Goal: Task Accomplishment & Management: Complete application form

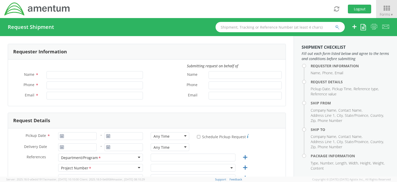
type input "[PERSON_NAME]"
type input "[PHONE_NUMBER]"
type input "[EMAIL_ADDRESS][DOMAIN_NAME]"
select select "OCCP.100054.00000"
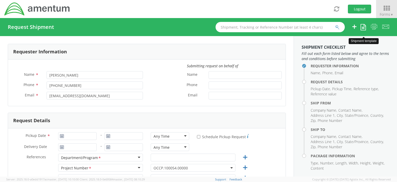
click at [362, 29] on icon at bounding box center [362, 27] width 5 height 6
click at [353, 44] on body "annexa Batch Shipping Guide Created with Sketch. calendar Created with Sketch." at bounding box center [198, 91] width 397 height 182
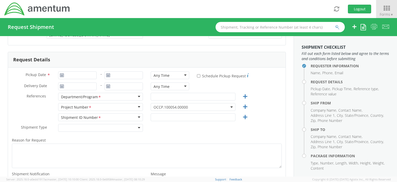
scroll to position [67, 0]
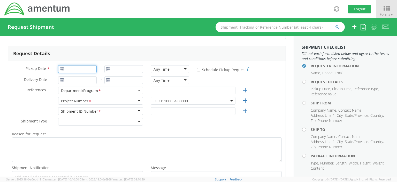
type input "[DATE]"
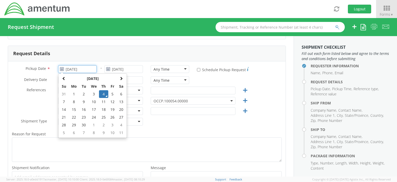
click at [71, 69] on input "[DATE]" at bounding box center [77, 69] width 38 height 8
click at [102, 95] on td "4" at bounding box center [103, 94] width 9 height 8
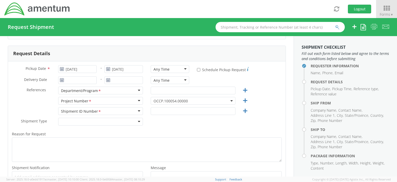
click at [184, 69] on div "Any Time" at bounding box center [170, 69] width 38 height 8
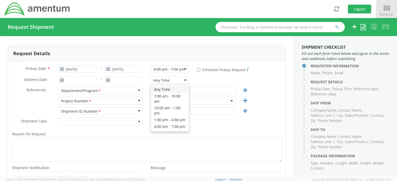
click at [182, 80] on div "Any Time" at bounding box center [170, 80] width 38 height 8
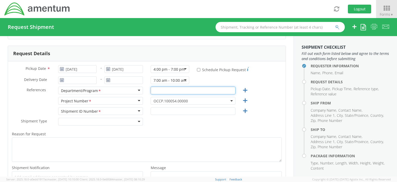
click at [158, 91] on input "text" at bounding box center [193, 91] width 85 height 8
type input "accounts payable"
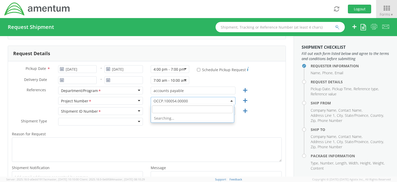
click at [230, 100] on b at bounding box center [231, 100] width 3 height 1
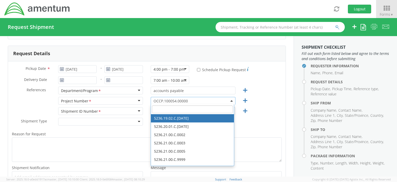
click at [156, 110] on input "search" at bounding box center [192, 110] width 81 height 8
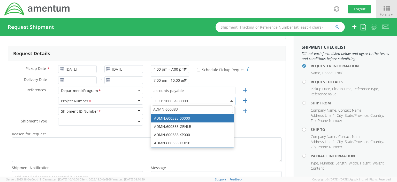
type input "ADMN.600383"
select select "ADMN.600383.00000"
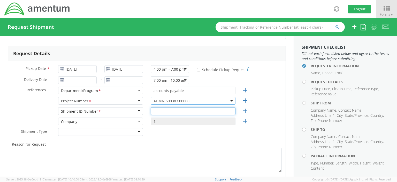
click at [152, 111] on input "text" at bounding box center [193, 111] width 85 height 8
click at [153, 111] on input "text" at bounding box center [193, 111] width 85 height 8
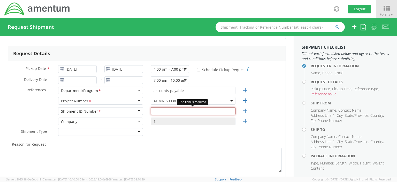
click at [152, 113] on input "text" at bounding box center [193, 111] width 85 height 8
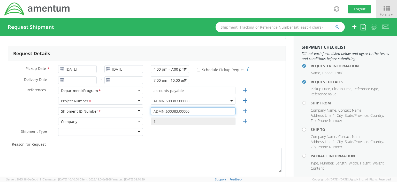
click at [189, 111] on input "ADMN.600383.00000" at bounding box center [193, 111] width 85 height 8
type input "A"
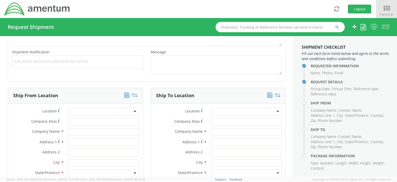
scroll to position [200, 0]
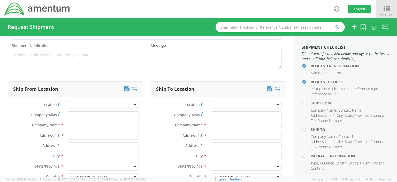
type input "N/A"
click at [72, 124] on input "text" at bounding box center [103, 126] width 71 height 8
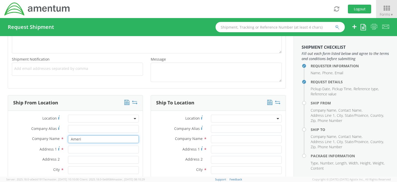
scroll to position [204, 0]
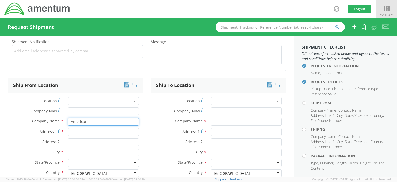
type input "American"
click at [74, 131] on input "Address 1 *" at bounding box center [103, 132] width 71 height 8
type input "2"
click at [89, 121] on input "American" at bounding box center [103, 122] width 71 height 8
type input "A"
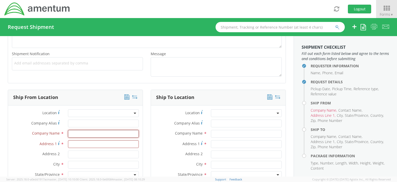
scroll to position [194, 0]
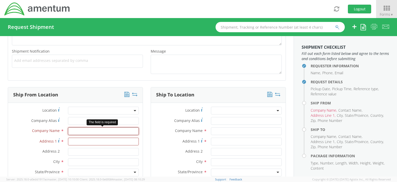
click at [72, 130] on input "text" at bounding box center [103, 132] width 71 height 8
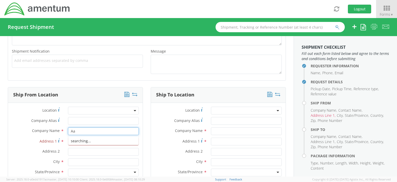
type input "A"
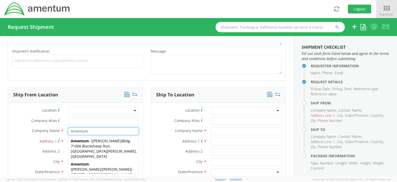
type input "Amentum"
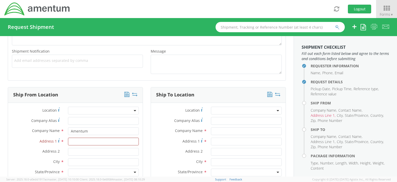
click at [19, 141] on label "Address 1 *" at bounding box center [36, 141] width 56 height 7
click at [68, 141] on input "Address 1 *" at bounding box center [103, 142] width 71 height 8
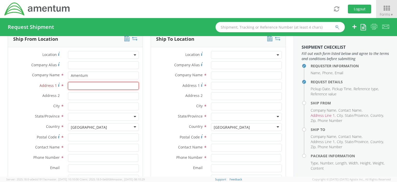
scroll to position [249, 0]
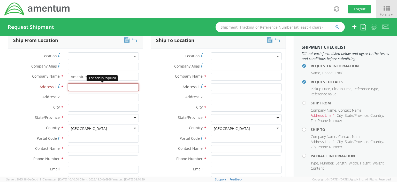
click at [71, 87] on input "Address 1 *" at bounding box center [103, 87] width 71 height 8
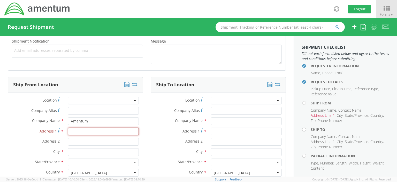
scroll to position [221, 0]
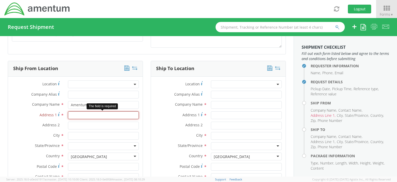
click at [71, 113] on input "Address 1 *" at bounding box center [103, 116] width 71 height 8
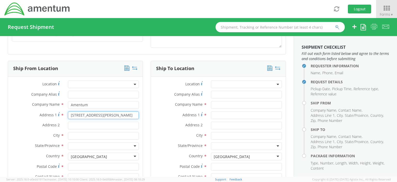
type input "[STREET_ADDRESS][PERSON_NAME]"
click at [74, 126] on input "Address 2 *" at bounding box center [103, 126] width 71 height 8
type input "Suite 200"
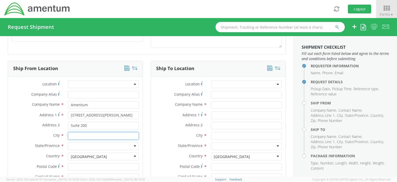
click at [71, 136] on input "text" at bounding box center [103, 136] width 71 height 8
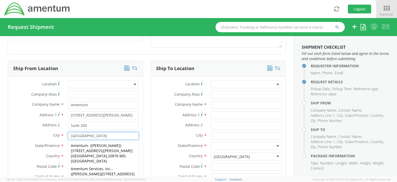
type input "[GEOGRAPHIC_DATA]"
click at [27, 152] on div "State/Province * Alabama Alaska Arizona Arkansas Armed Forces Americas Armed Fo…" at bounding box center [75, 148] width 135 height 10
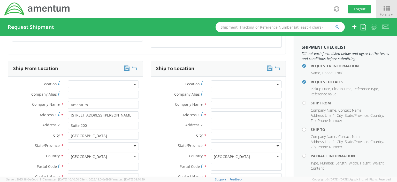
click at [74, 147] on div at bounding box center [103, 147] width 71 height 8
type input "M"
click at [73, 165] on input "Postal Code *" at bounding box center [103, 167] width 71 height 8
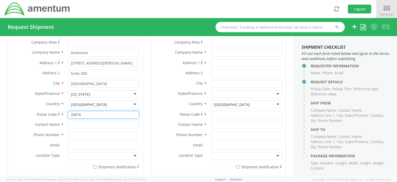
scroll to position [278, 0]
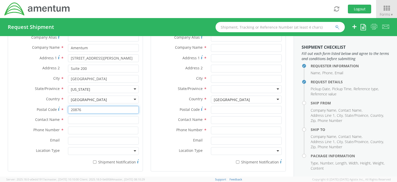
type input "20876"
click at [71, 120] on input "text" at bounding box center [103, 120] width 71 height 8
type input "[PERSON_NAME]"
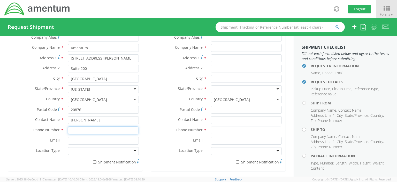
click at [73, 132] on input at bounding box center [103, 131] width 70 height 8
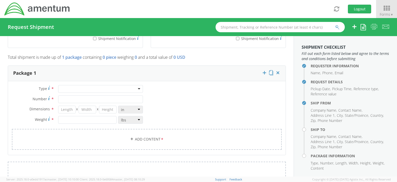
scroll to position [403, 0]
type input "3019443100"
click at [137, 86] on div at bounding box center [100, 88] width 85 height 8
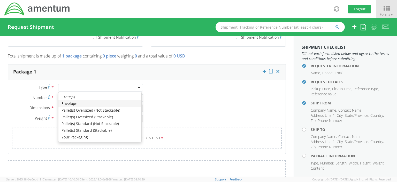
type input "1"
type input "9.5"
type input "12.5"
type input "0.25"
type input "1"
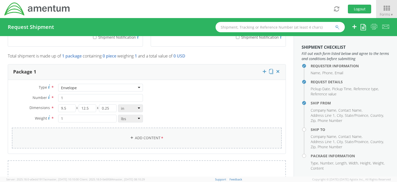
click at [149, 136] on link "Add Content *" at bounding box center [147, 138] width 270 height 21
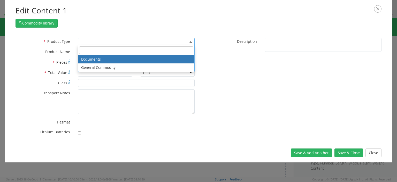
click at [191, 41] on b at bounding box center [190, 41] width 3 height 1
select select "DOCUMENT"
type input "Documents"
type input "1"
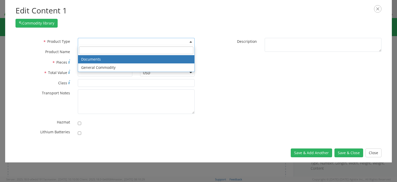
type textarea "Documents"
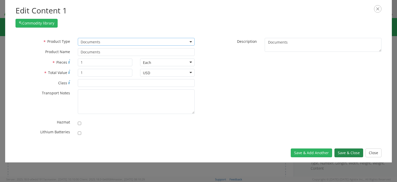
click at [343, 153] on button "Save & Close" at bounding box center [348, 153] width 29 height 9
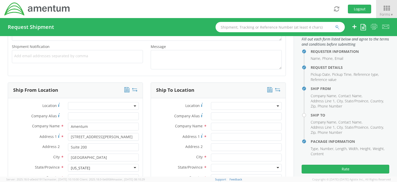
scroll to position [194, 0]
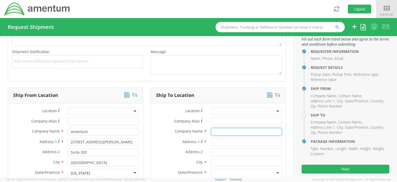
click input "text"
type input "American Expr"
click button "Logout"
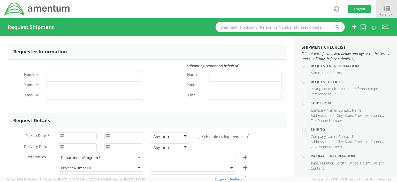
type input "[PERSON_NAME]"
type input "[PHONE_NUMBER]"
type input "[EMAIL_ADDRESS][DOMAIN_NAME]"
select select "OCCP.100054.00000"
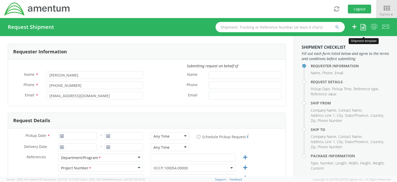
click at [363, 29] on icon at bounding box center [362, 27] width 5 height 6
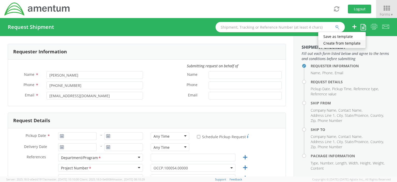
click at [355, 43] on link "Create from template" at bounding box center [342, 43] width 48 height 7
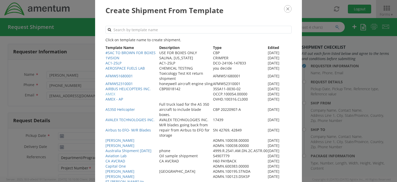
click at [115, 97] on link "AMEX" at bounding box center [110, 94] width 10 height 5
type input "[DATE]"
select select
type input "Amentum"
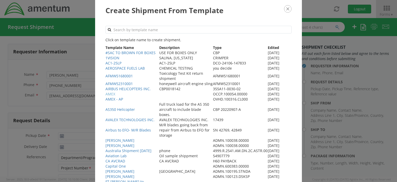
type input "20501 SENECA MEADOWS PKWY"
type input "SUITE 200"
type input "GERMANTOWN"
type input "20876"
type input "[PERSON_NAME]"
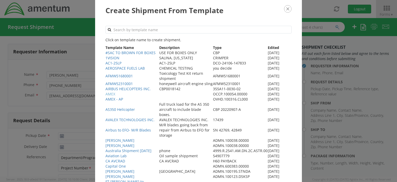
type input "3019443100"
select select
type input "American Express"
type input "20500 Belshaw Avenue"
type input "Carson"
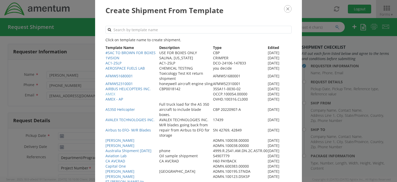
type input "90746"
type input "Express Mail Remittance Processing"
type input "3019443152"
type input "1"
type input "0"
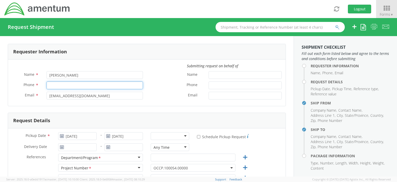
click at [66, 87] on input "Phone *" at bounding box center [94, 86] width 96 height 8
type input "3019443100"
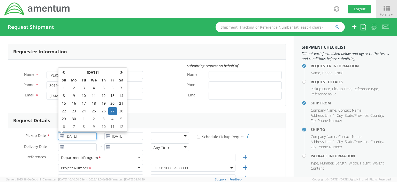
click at [89, 137] on input "[DATE]" at bounding box center [77, 136] width 38 height 8
click at [121, 73] on span at bounding box center [121, 73] width 4 height 4
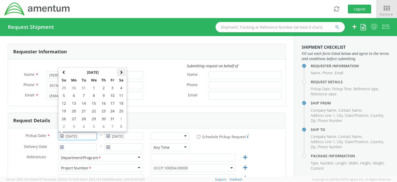
click at [121, 73] on span at bounding box center [121, 73] width 4 height 4
click at [122, 73] on span at bounding box center [121, 73] width 4 height 4
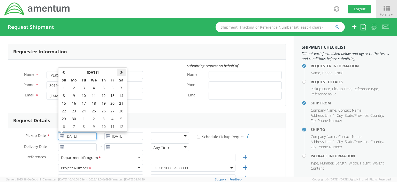
click at [122, 73] on span at bounding box center [121, 73] width 4 height 4
click at [105, 90] on td "4" at bounding box center [103, 88] width 9 height 8
type input "[DATE]"
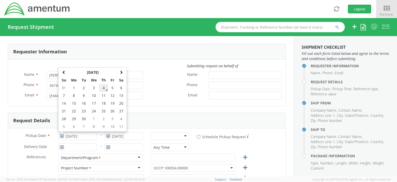
type input "[DATE]"
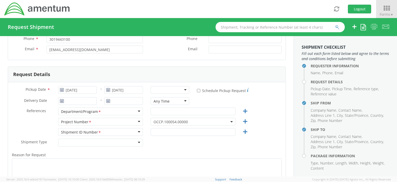
scroll to position [50, 0]
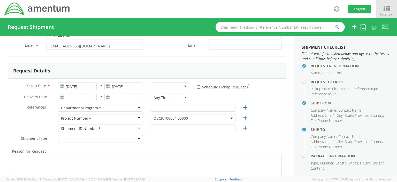
click at [183, 86] on div at bounding box center [170, 87] width 38 height 8
click at [181, 97] on div "Any Time" at bounding box center [170, 98] width 38 height 8
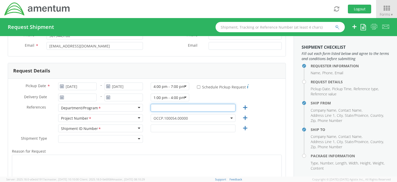
click at [153, 110] on input "text" at bounding box center [193, 108] width 85 height 8
click at [158, 107] on input "accoounts payable" at bounding box center [193, 108] width 85 height 8
type input "accounts payable"
click at [230, 118] on b at bounding box center [231, 118] width 3 height 1
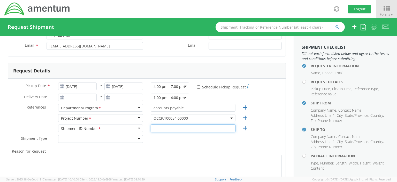
click at [154, 126] on input "text" at bounding box center [193, 129] width 85 height 8
click at [214, 130] on input "OVHD.100316.CL000" at bounding box center [193, 129] width 85 height 8
type input "OVHD.100316.CL000"
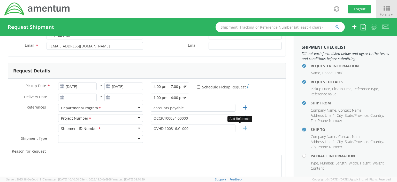
click at [242, 128] on icon at bounding box center [245, 128] width 6 height 6
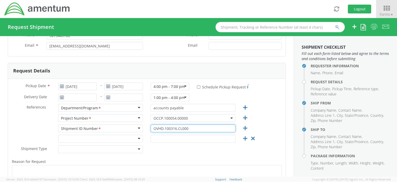
drag, startPoint x: 151, startPoint y: 128, endPoint x: 188, endPoint y: 129, distance: 37.5
click at [188, 129] on input "OVHD.100316.CL000" at bounding box center [193, 129] width 85 height 8
click at [230, 118] on b at bounding box center [231, 118] width 3 height 1
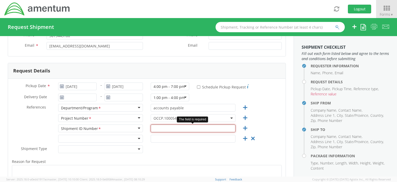
paste input "OVHD.100316.CL000"
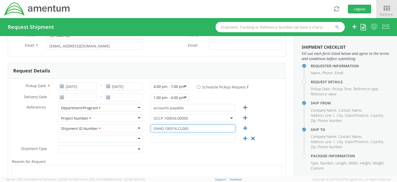
click at [204, 130] on input "OVHD.100316.CL000" at bounding box center [193, 129] width 85 height 8
type input "OVHD.100316.CL000"
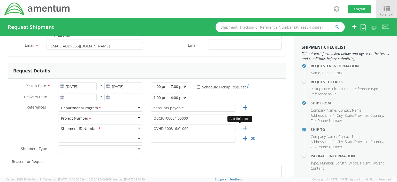
click icon
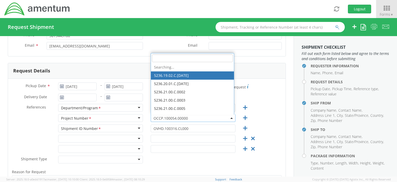
click b
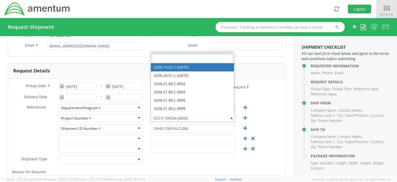
paste input "OVHD.100316.CL000"
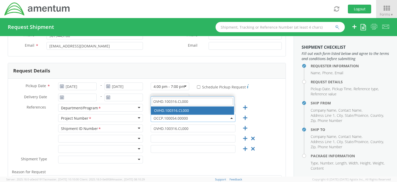
type input "OVHD.100316.CL000"
select select "OVHD.100316.CL000"
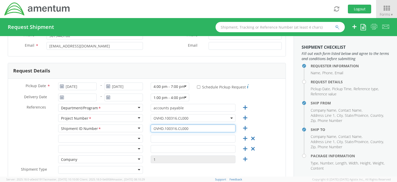
click input "OVHD.100316.CL000"
type input "O"
type input "N/a"
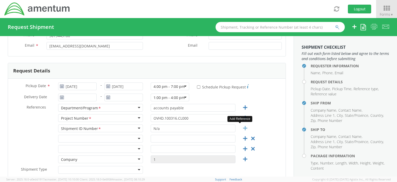
click icon
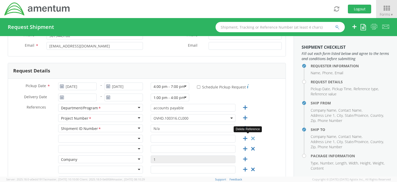
click icon
type input "1"
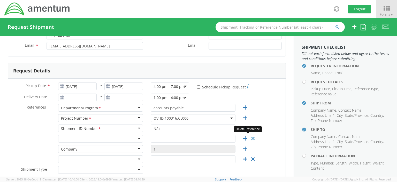
click icon
type input "1"
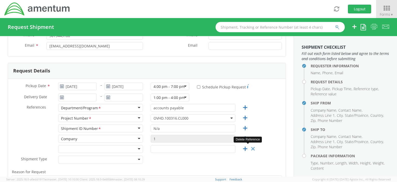
click icon
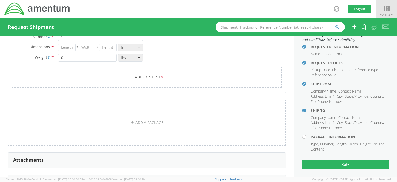
scroll to position [20, 0]
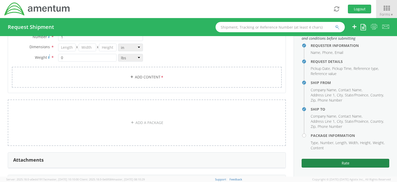
click button "Rate"
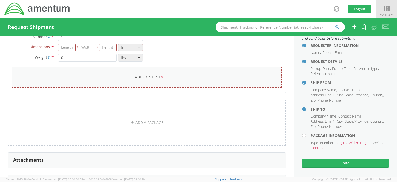
click link "Add Content *"
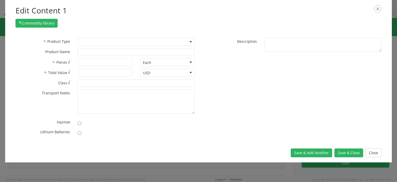
drag, startPoint x: 393, startPoint y: 27, endPoint x: 392, endPoint y: 19, distance: 7.3
click div "Edit Content 1 Commodity library * Product Type Documents General Commodity * P…"
click button "Close"
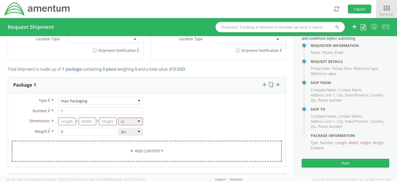
scroll to position [405, 0]
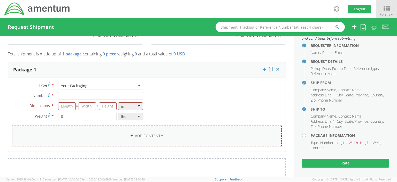
click link "Add Content *"
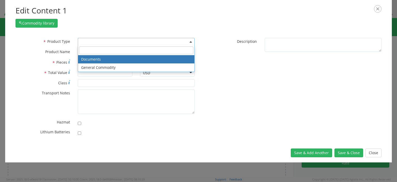
click b
select select "DOCUMENT"
type input "Documents"
type input "1"
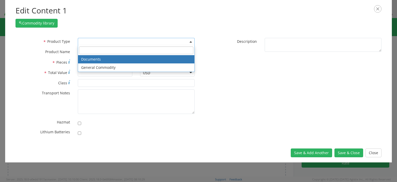
type textarea "Documents"
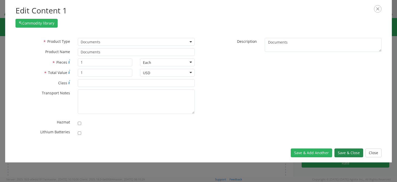
click button "Save & Close"
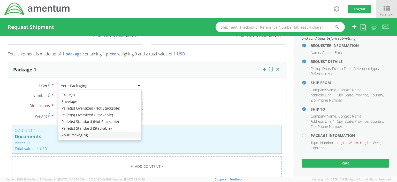
click div "Your Packaging"
type input "9.5"
type input "12.5"
type input "0.25"
type input "1"
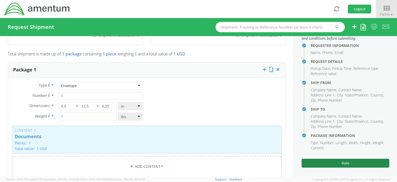
click button "Rate"
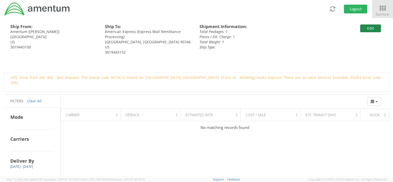
click button "Edit"
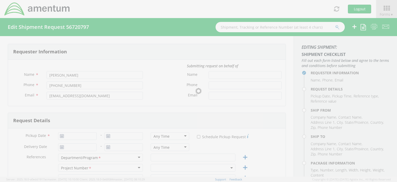
type input "3019443100"
type input "09/04/2025"
type input "accounts payable"
type input "N/a"
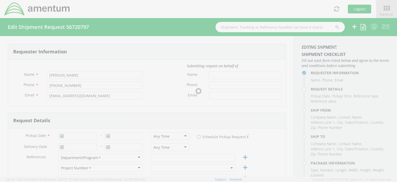
select select
type input "Amentum"
type input "20501 SENECA MEADOWS PKWY"
type input "SUITE 200"
type input "GERMANTOWN"
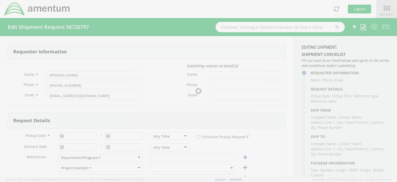
type input "20876"
type input "Verona Brown"
type input "3019443100"
select select
type input "American Express"
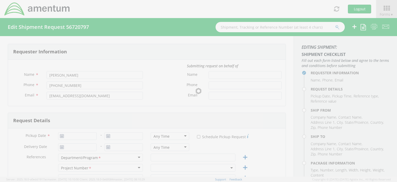
type input "20500 Belshaw Avenue"
type input "Carson"
type input "90746"
type input "Express Mail Remittance Processing"
type input "3019443152"
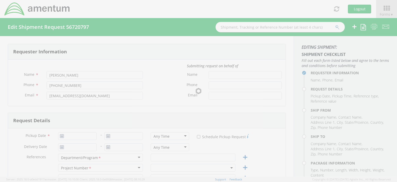
type input "1"
type input "9.5"
type input "12.5"
type input "0.25"
type input "1"
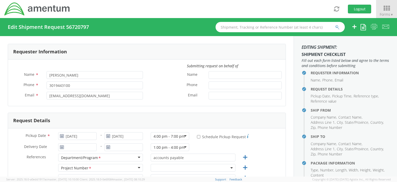
select select "OVHD.100316.CL000"
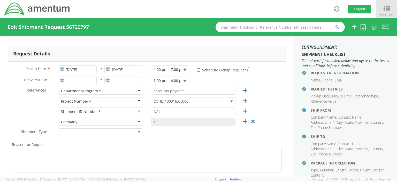
scroll to position [66, 0]
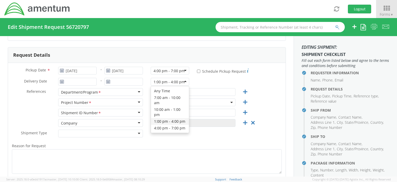
click div "1:00 pm - 4:00 pm"
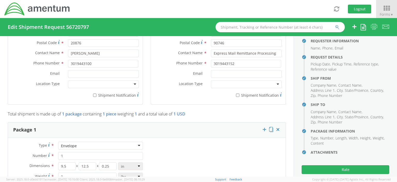
scroll to position [40, 0]
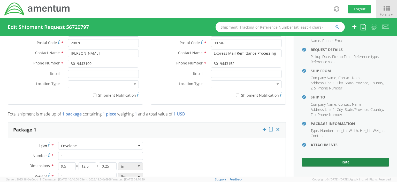
click button "Rate"
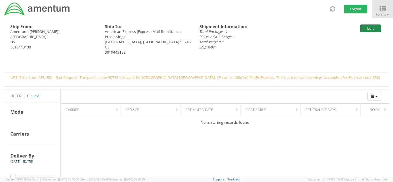
click button "Edit"
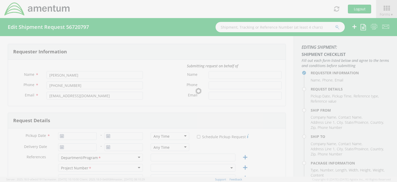
type input "3019443100"
type input "09/04/2025"
type input "accounts payable"
type input "N/a"
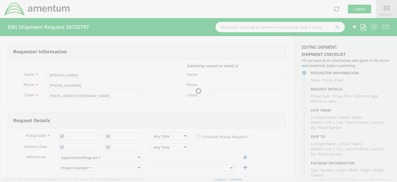
select select
type input "Amentum"
type input "20501 SENECA MEADOWS PKWY"
type input "SUITE 200"
type input "GERMANTOWN"
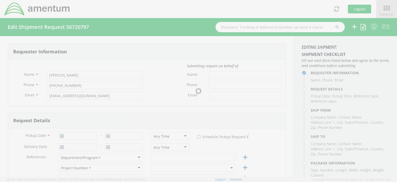
type input "20876"
type input "Verona Brown"
type input "3019443100"
select select
type input "American Express"
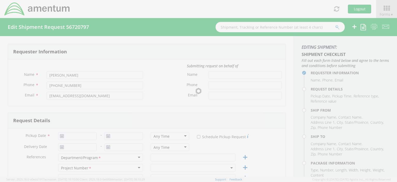
type input "20500 Belshaw Avenue"
type input "Carson"
type input "90746"
type input "Express Mail Remittance Processing"
type input "3019443152"
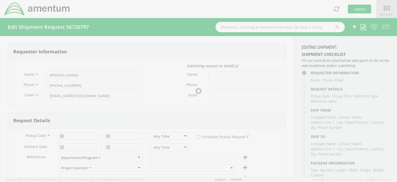
type input "1"
type input "9.5"
type input "12.5"
type input "0.25"
type input "1"
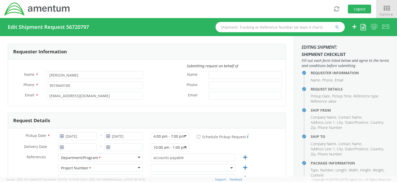
select select
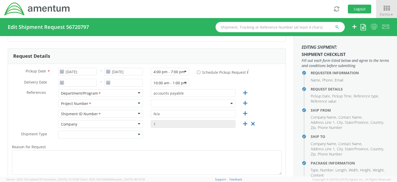
scroll to position [68, 0]
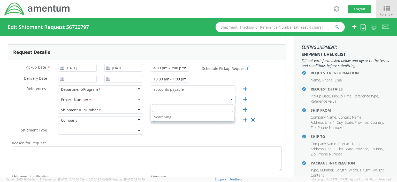
click span
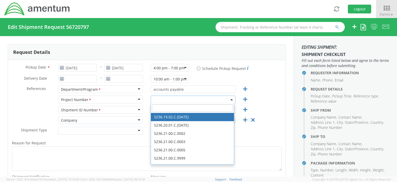
click span
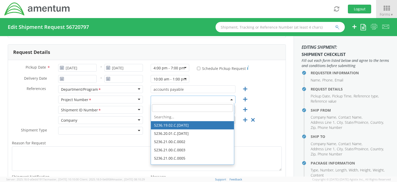
click span
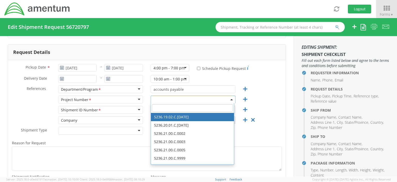
click input "search"
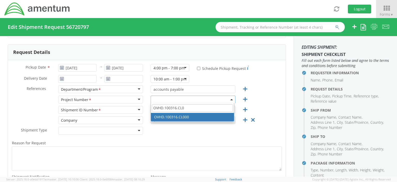
type input "OVHD.100316.CL0"
select select "OVHD.100316.CL000"
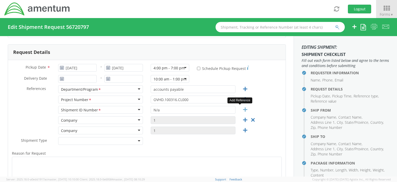
click icon
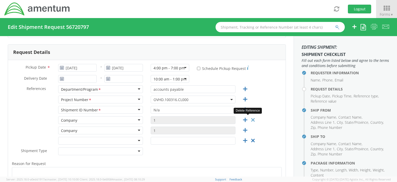
click icon
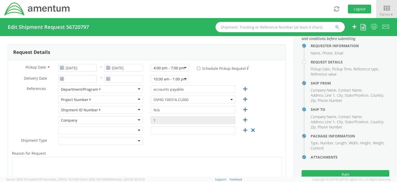
scroll to position [27, 0]
click button "Rate"
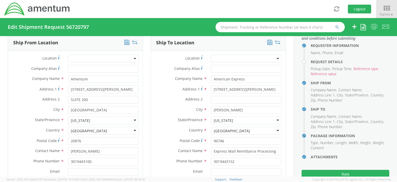
scroll to position [167, 0]
click div "Nevada"
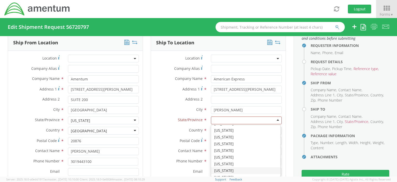
type input "c"
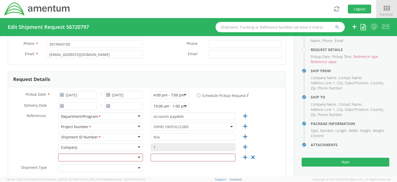
scroll to position [0, 0]
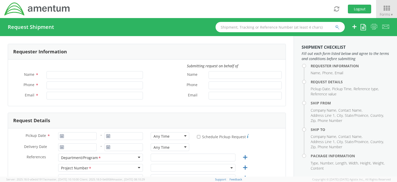
type input "[PERSON_NAME]"
type input "[PHONE_NUMBER]"
type input "[EMAIL_ADDRESS][DOMAIN_NAME]"
select select "OCCP.100054.00000"
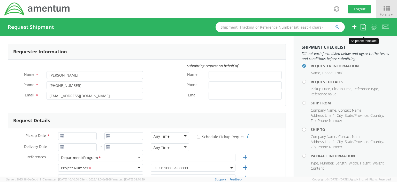
click at [363, 28] on icon at bounding box center [362, 27] width 5 height 6
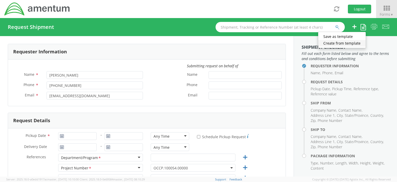
click at [350, 44] on link "Create from template" at bounding box center [342, 43] width 48 height 7
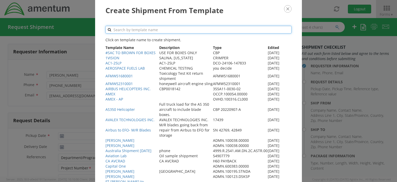
click at [117, 30] on input "text" at bounding box center [198, 30] width 186 height 8
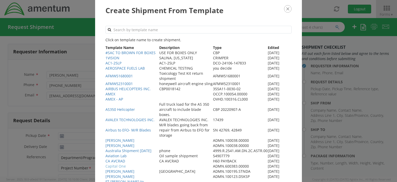
click at [119, 169] on link "Capital One" at bounding box center [115, 166] width 20 height 5
type input "3019443100"
type input "[DATE]"
type input "AP"
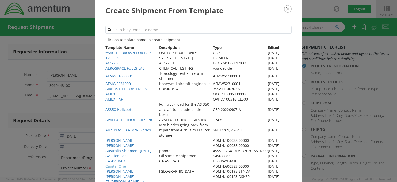
type input "n/a"
select select
type input "Amentum"
type input "[STREET_ADDRESS][PERSON_NAME]"
type input "Ste 200"
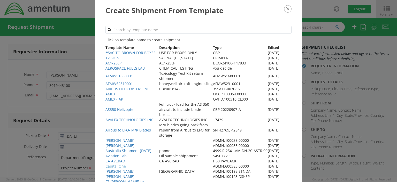
type input "[GEOGRAPHIC_DATA]"
type input "20876"
type input "Verona brown"
type input "3019443100"
select select
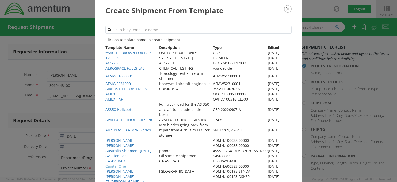
type input "Capital One"
type input "3000 Kellway Drive"
type input "Carroltton"
type input "75006"
type input "Payment Center"
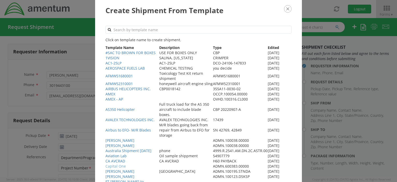
type input "3019443152"
type input "1"
type input "0"
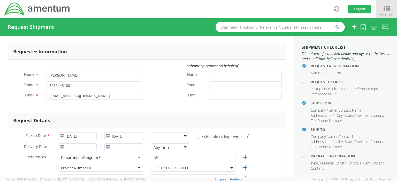
select select "ADMN.600383.00000"
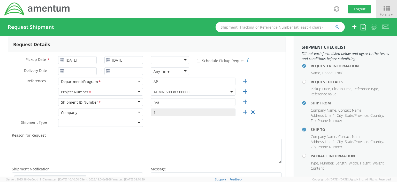
scroll to position [75, 0]
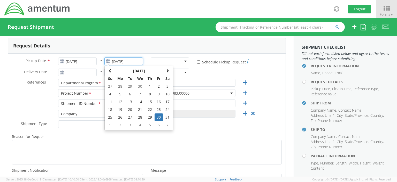
click at [136, 62] on input "[DATE]" at bounding box center [123, 62] width 38 height 8
click at [85, 61] on input "[DATE]" at bounding box center [77, 62] width 38 height 8
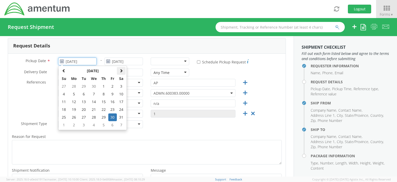
click at [121, 71] on span at bounding box center [121, 71] width 4 height 4
click at [105, 88] on td "4" at bounding box center [103, 87] width 9 height 8
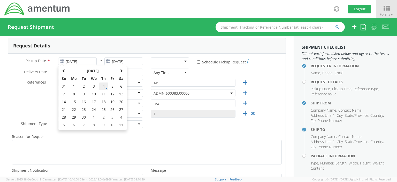
type input "[DATE]"
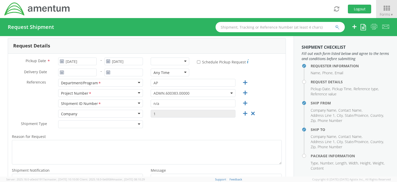
drag, startPoint x: 289, startPoint y: 71, endPoint x: 290, endPoint y: 73, distance: 2.6
click at [290, 73] on div "Requester Information Submitting request on behalf of Name * Verona Brown Phone…" at bounding box center [146, 106] width 293 height 141
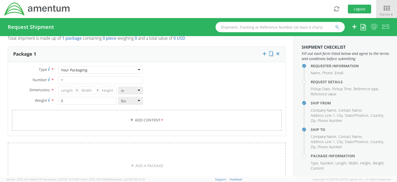
scroll to position [405, 0]
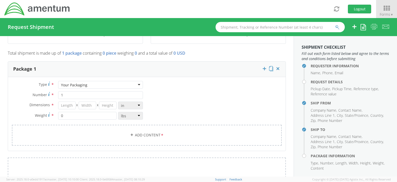
click at [136, 83] on div "Your Packaging" at bounding box center [100, 85] width 85 height 8
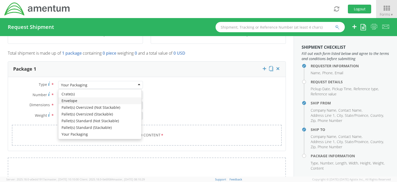
type input "9.5"
type input "12.5"
type input "0.25"
type input "1"
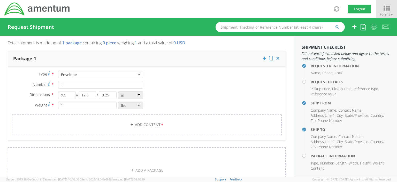
scroll to position [421, 0]
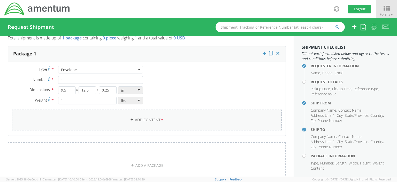
click at [148, 119] on link "Add Content *" at bounding box center [147, 120] width 270 height 21
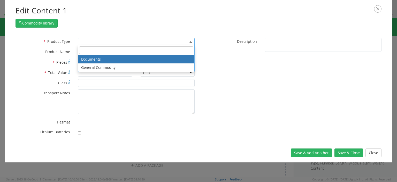
click at [190, 41] on b at bounding box center [190, 41] width 3 height 1
select select "DOCUMENT"
type input "Documents"
type input "1"
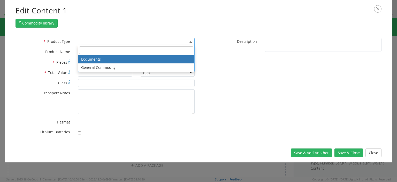
type textarea "Documents"
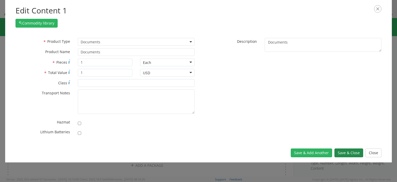
click at [346, 155] on button "Save & Close" at bounding box center [348, 153] width 29 height 9
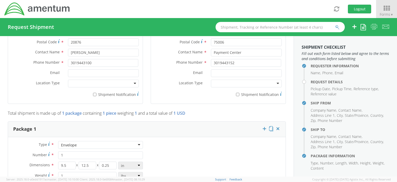
scroll to position [689, 0]
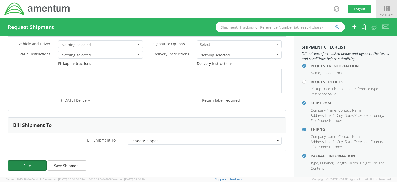
click at [27, 163] on button "Rate" at bounding box center [27, 166] width 39 height 10
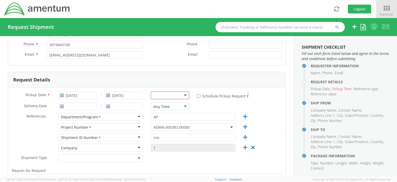
scroll to position [38, 0]
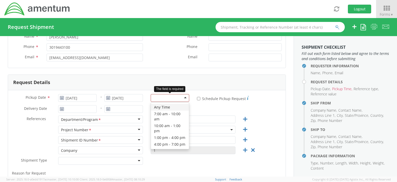
click at [182, 98] on div at bounding box center [170, 98] width 38 height 8
click at [154, 98] on div at bounding box center [170, 98] width 38 height 8
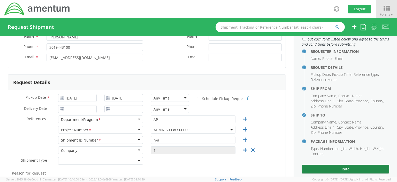
scroll to position [15, 0]
click at [346, 169] on button "Rate" at bounding box center [345, 169] width 88 height 9
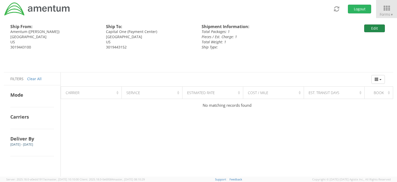
click at [373, 30] on button "Edit" at bounding box center [374, 29] width 21 height 8
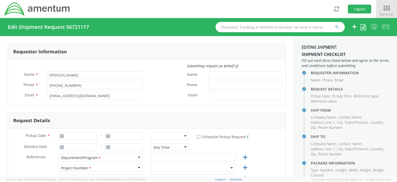
type input "3019443100"
type input "[DATE]"
type input "AP"
type input "n/a"
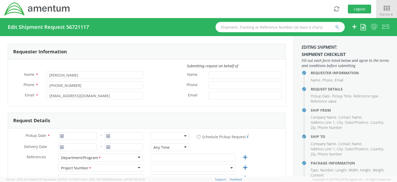
select select
type input "Amentum"
type input "[STREET_ADDRESS][PERSON_NAME]"
type input "Ste 200"
type input "[GEOGRAPHIC_DATA]"
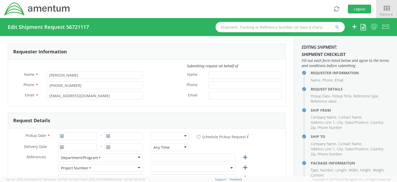
type input "20876"
type input "Verona brown"
type input "3019443100"
select select
type input "Capital One"
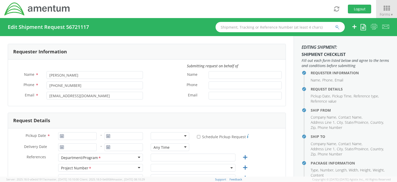
type input "3000 Kellway Drive"
type input "Carroltton"
type input "75006"
type input "Payment Center"
type input "3019443152"
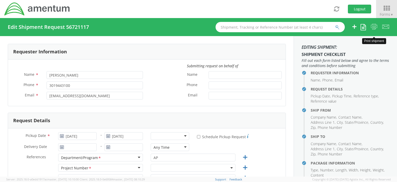
select select
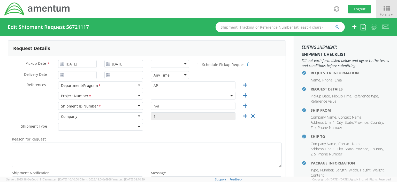
scroll to position [71, 0]
click at [357, 10] on button "Logout" at bounding box center [359, 9] width 23 height 9
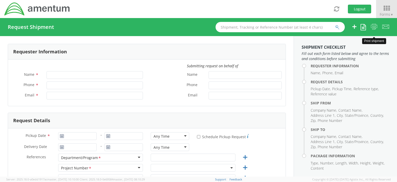
type input "[PERSON_NAME]"
type input "[PHONE_NUMBER]"
type input "[EMAIL_ADDRESS][DOMAIN_NAME]"
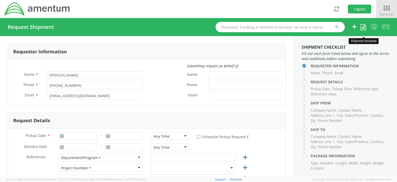
select select "OCCP.100054.00000"
click at [363, 28] on icon at bounding box center [362, 27] width 5 height 6
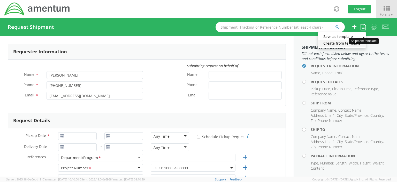
click at [344, 44] on link "Create from template" at bounding box center [342, 43] width 48 height 7
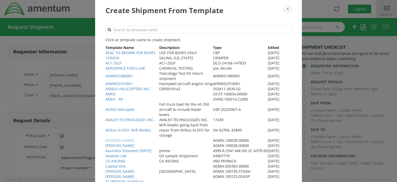
click at [113, 143] on link "[PERSON_NAME]" at bounding box center [119, 140] width 29 height 5
type input "[DATE]"
type input "accounts payable"
type input "N/A"
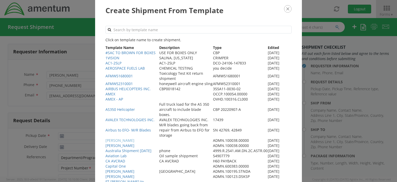
select select
type input "Amentum"
type input "[STREET_ADDRESS][PERSON_NAME]"
type input "Suite 200"
type input "[GEOGRAPHIC_DATA]"
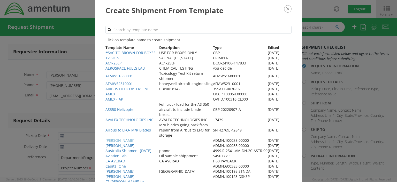
type input "20876"
type input "[PERSON_NAME]"
type input "3019443100"
select select
type input "Amentum"
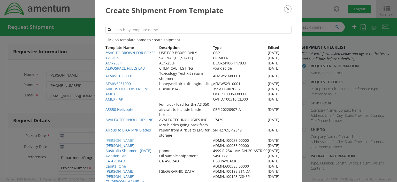
type input "[STREET_ADDRESS][PERSON_NAME]"
type input "Tullahoma"
type input "37388"
type input "[PERSON_NAME] G"
type input "1"
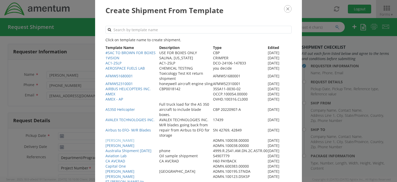
type input "0"
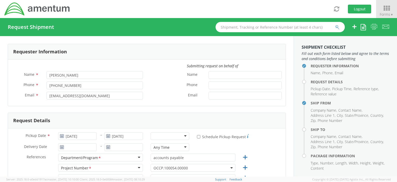
select select "ADMN.100038.00000"
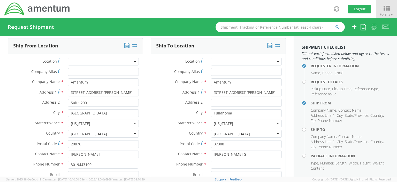
scroll to position [269, 0]
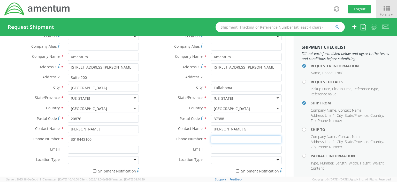
click at [212, 138] on input at bounding box center [246, 140] width 70 height 8
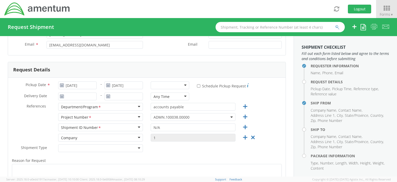
scroll to position [53, 0]
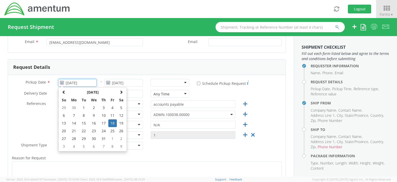
click at [89, 82] on input "[DATE]" at bounding box center [77, 83] width 38 height 8
click at [121, 92] on span at bounding box center [121, 92] width 4 height 4
click at [104, 108] on td "4" at bounding box center [103, 108] width 9 height 8
type input "[DATE]"
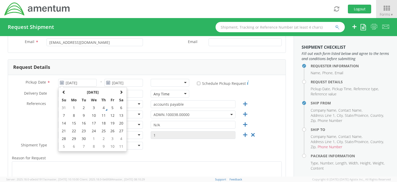
type input "[DATE]"
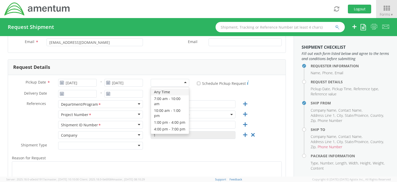
click at [183, 82] on div at bounding box center [170, 83] width 38 height 8
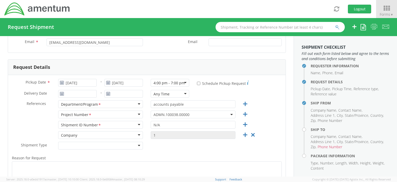
click at [182, 93] on div "Any Time" at bounding box center [170, 94] width 38 height 8
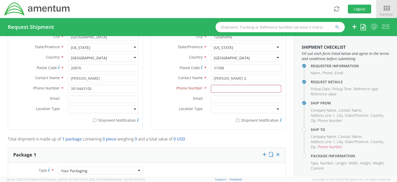
scroll to position [321, 0]
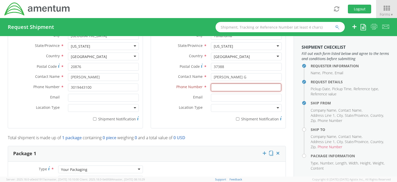
click at [217, 88] on input at bounding box center [246, 88] width 70 height 8
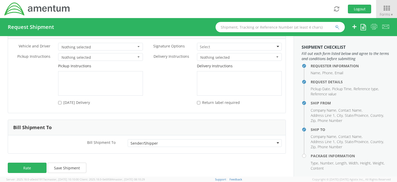
scroll to position [659, 0]
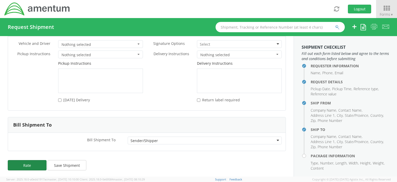
type input "3019443152"
click at [28, 164] on button "Rate" at bounding box center [27, 165] width 39 height 10
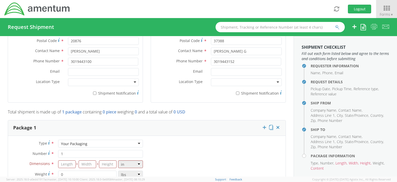
scroll to position [351, 0]
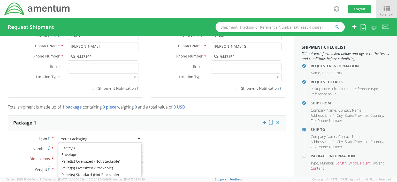
click at [137, 138] on div "Your Packaging" at bounding box center [100, 139] width 85 height 8
type input "9.5"
type input "12.5"
type input "0.25"
type input "1"
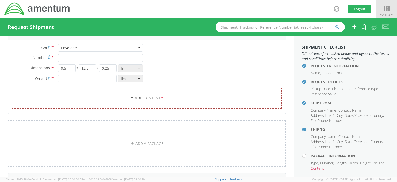
scroll to position [444, 0]
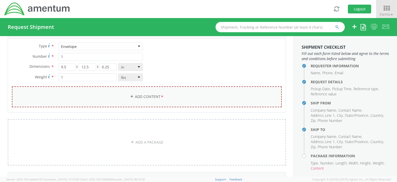
click link "Add Content *"
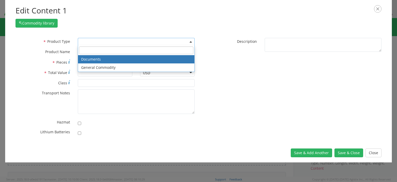
click span
select select "DOCUMENT"
type input "Documents"
type input "1"
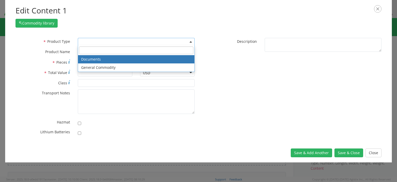
type textarea "Documents"
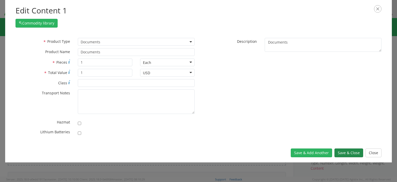
click button "Save & Close"
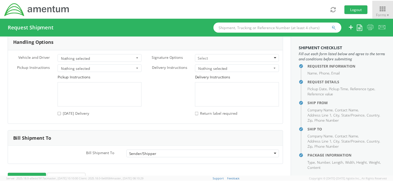
scroll to position [689, 0]
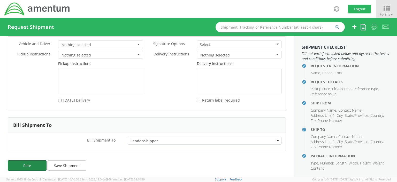
click button "Rate"
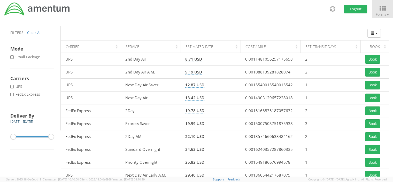
scroll to position [59, 0]
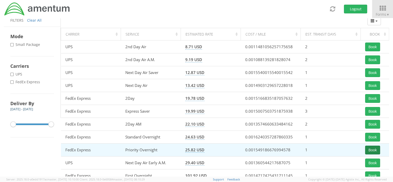
click button "Book"
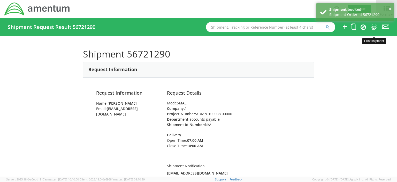
click icon
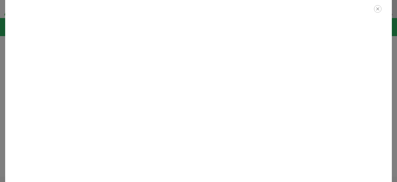
click icon "button"
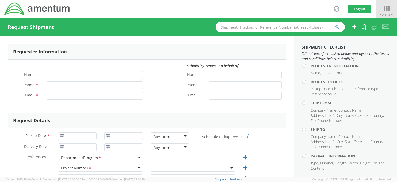
type input "[PERSON_NAME]"
type input "[PHONE_NUMBER]"
type input "verona.brown@amentum.com"
select select "OCCP.100054.00000"
click at [387, 15] on span "Forms ▼" at bounding box center [386, 14] width 14 height 5
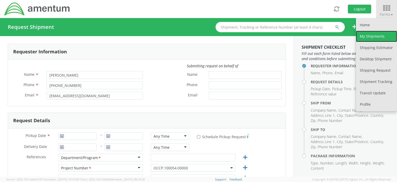
click at [379, 35] on link "My Shipments" at bounding box center [376, 36] width 41 height 11
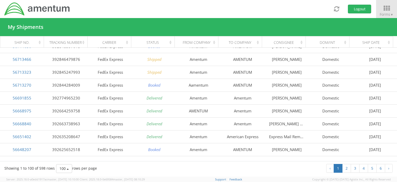
scroll to position [75, 0]
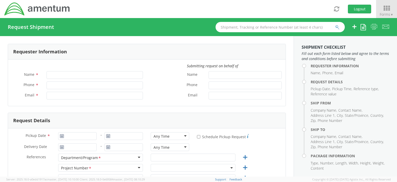
type input "[PERSON_NAME]"
type input "[PHONE_NUMBER]"
type input "[EMAIL_ADDRESS][DOMAIN_NAME]"
select select "OCCP.100054.00000"
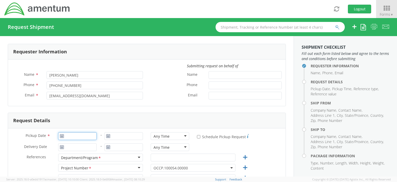
type input "[DATE]"
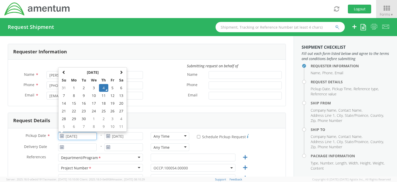
click input "[DATE]"
click td "4"
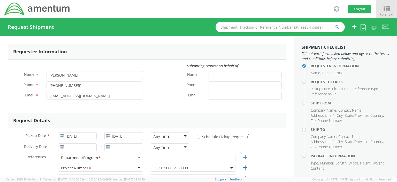
click div "Any Time"
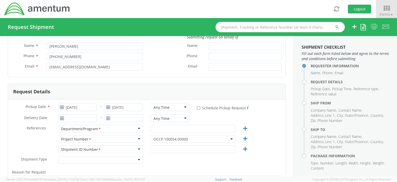
scroll to position [54, 0]
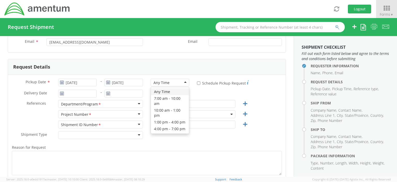
click div "Any Time"
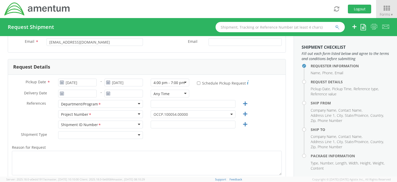
click div "Any Time"
click input "text"
type input "accounts payable"
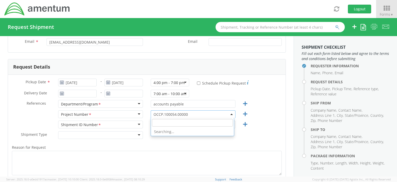
click b
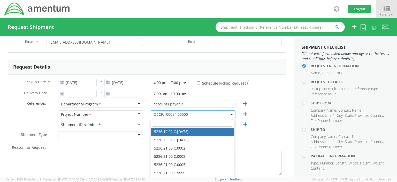
click input "search"
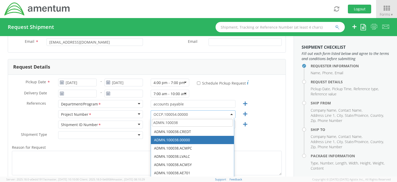
type input "ADMN.100038"
select select "ADMN.100038.00000"
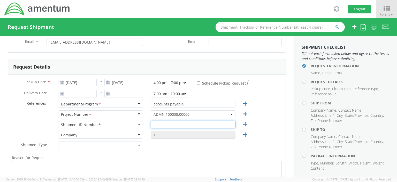
click input "text"
type input "n/a"
drag, startPoint x: 289, startPoint y: 70, endPoint x: 289, endPoint y: 73, distance: 3.1
click div "Requester Information Submitting request on behalf of Name * [PERSON_NAME] Phon…"
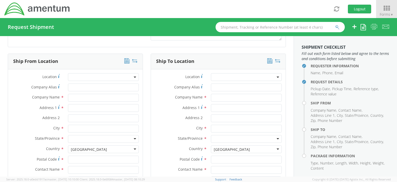
scroll to position [240, 0]
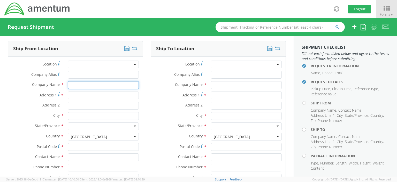
click input "text"
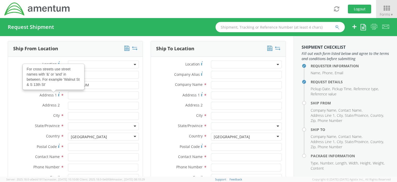
click div "Address 2 *"
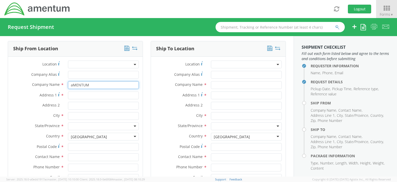
click input "aMENTUM"
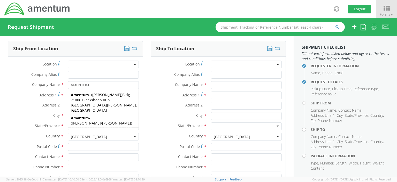
click label "State/Province *"
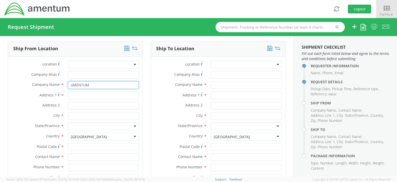
click input "aMENTUM"
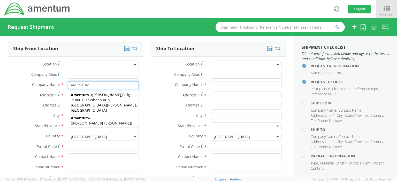
type input "AMENTUM"
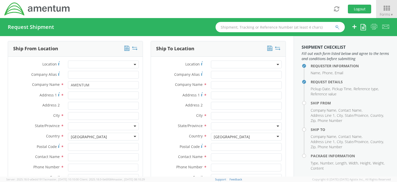
click div "Address 2 *"
click input "Address 1 *"
type input "[STREET_ADDRESS][PERSON_NAME]"
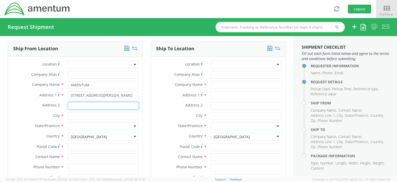
click input "Address 2 *"
type input "STE 200"
click input "text"
type input "[GEOGRAPHIC_DATA]"
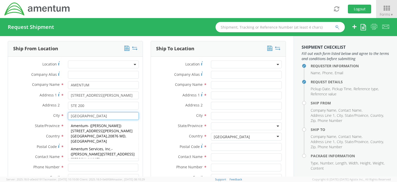
click span "Amentum"
type input "Amentum"
type input "20501 Seneca [PERSON_NAME] Pky"
type input "Suite 300"
type input "[GEOGRAPHIC_DATA]"
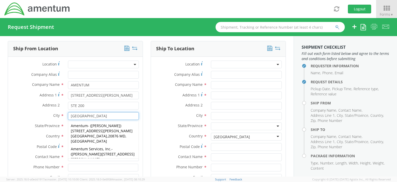
type input "20876"
type input "[PERSON_NAME]"
type input "3013107212"
type input "[PERSON_NAME][EMAIL_ADDRESS][PERSON_NAME][DOMAIN_NAME]"
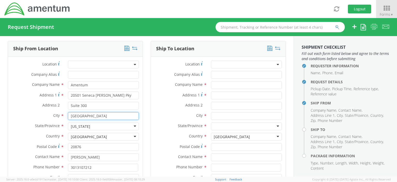
type input "[GEOGRAPHIC_DATA]"
click div "[US_STATE]"
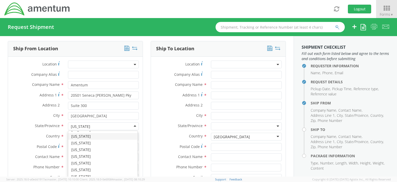
click div "State/Province * [US_STATE] [US_STATE] [US_STATE] [US_STATE] [US_STATE] [US_STA…"
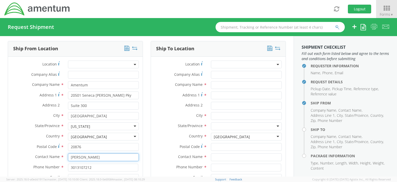
click input "[PERSON_NAME]"
type input "M"
type input "[PERSON_NAME]"
click input "3013107212"
type input "3"
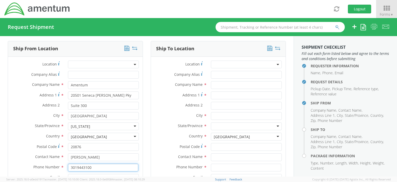
type input "3019443100"
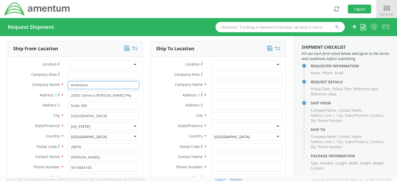
click input "Amentum"
type input "Amentum"
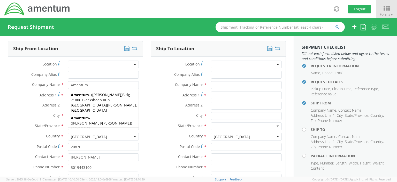
click div "Ship From Location Location * Company Alias * Company Name * Amentum [GEOGRAPHI…"
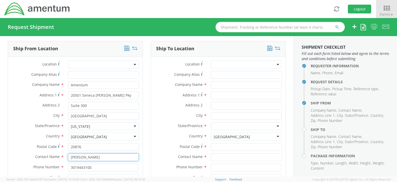
click input "[PERSON_NAME]"
type input "V"
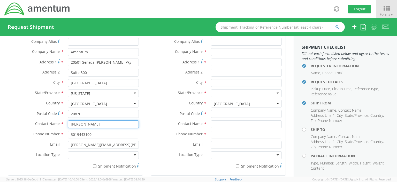
scroll to position [285, 0]
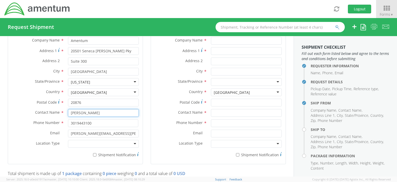
type input "[PERSON_NAME]"
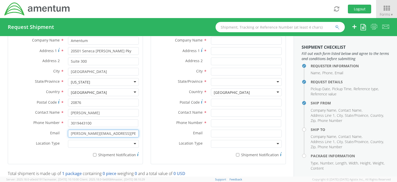
click input "[PERSON_NAME][EMAIL_ADDRESS][PERSON_NAME][DOMAIN_NAME]"
type input "m"
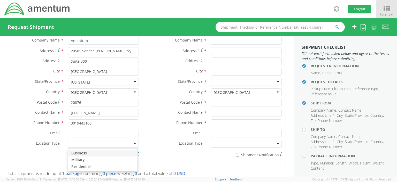
click div
click div "* Shipment Notification"
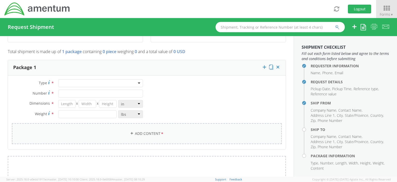
scroll to position [408, 0]
click div
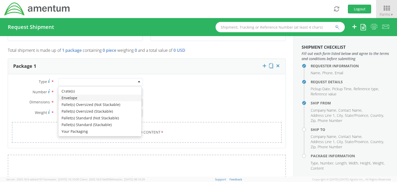
type input "1"
type input "9.5"
type input "12.5"
type input "0.25"
type input "1"
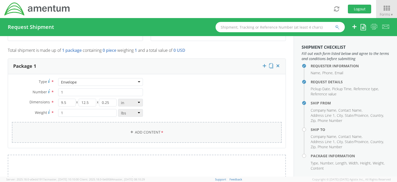
click link "Add Content *"
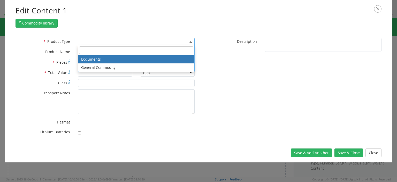
click b
select select "DOCUMENT"
type input "Documents"
type input "1"
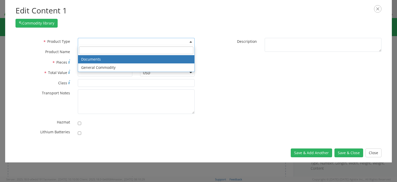
type textarea "Documents"
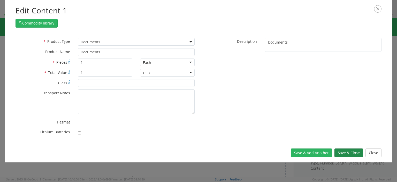
click button "Save & Close"
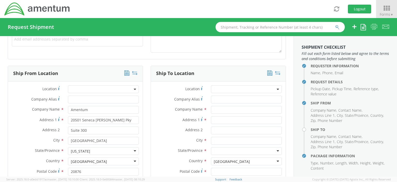
scroll to position [239, 0]
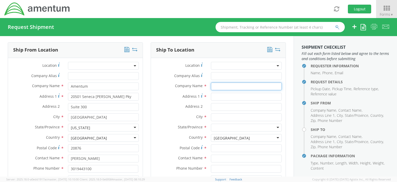
click input "text"
type input "USATA TMDE ACTIVITY"
click input "Address 1 *"
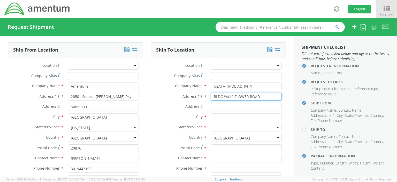
click input "BLDG %$#^ FLOWER ROAD"
type input "BLDG [STREET_ADDRESS]"
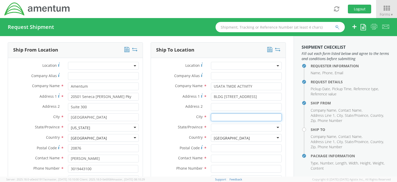
click input "text"
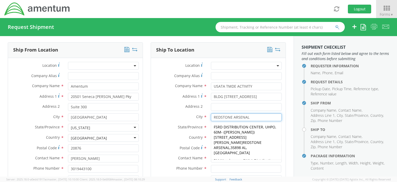
type input "REDSTONE ARSENAL"
click div "Ship To Location Location * Company Alias * Company Name * USATA TMDE ACTIVITY …"
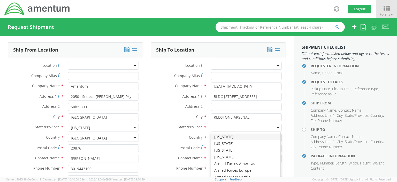
click div
type input "a"
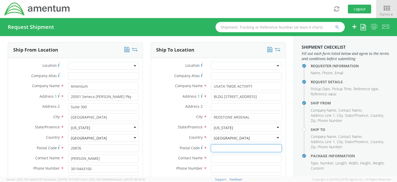
click input "Postal Code *"
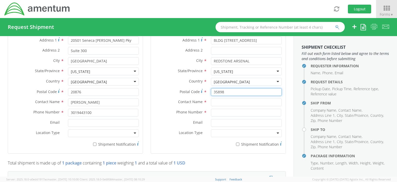
scroll to position [300, 0]
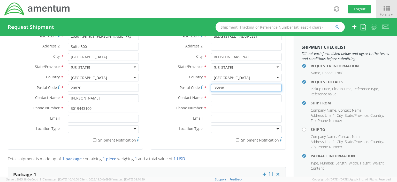
type input "35898"
click input "text"
type input "p"
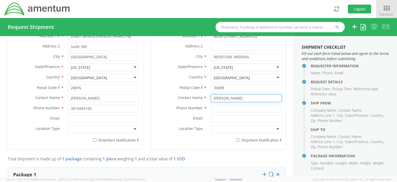
type input "[PERSON_NAME]"
click input
type input "3019443152"
drag, startPoint x: 287, startPoint y: 98, endPoint x: 286, endPoint y: 104, distance: 6.0
click div "Requester Information Submitting request on behalf of Name * [PERSON_NAME] Phon…"
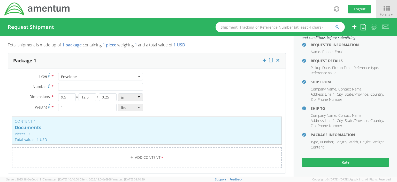
scroll to position [21, 0]
click button "Rate"
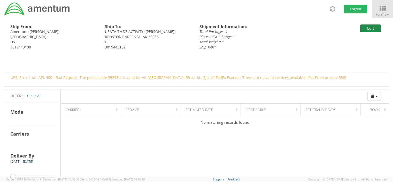
click button "Edit"
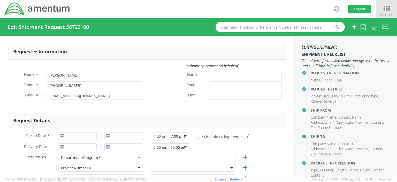
type input "[DATE]"
type input "accounts payable"
type input "n/a"
select select
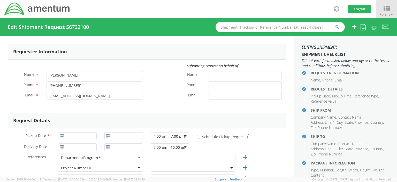
type input "Amentum"
type input "20501 Seneca [PERSON_NAME] Pky"
type input "Suite 300"
type input "[GEOGRAPHIC_DATA]"
type input "20876"
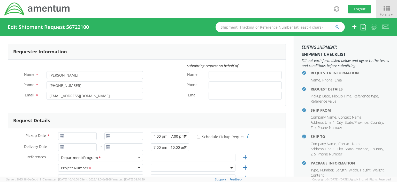
type input "[PERSON_NAME]"
type input "3019443100"
select select
type input "USATA TMDE ACTIVITY"
type input "BLDG [STREET_ADDRESS]"
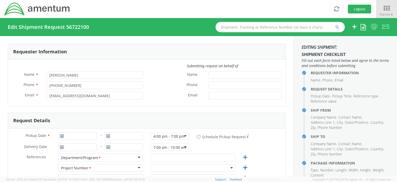
type input "REDSTONE ARSENAL"
type input "35898"
type input "[PERSON_NAME]"
type input "3019443152"
select select "ADMN.100038.00000"
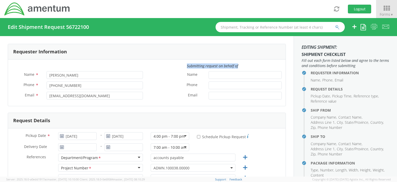
click div "Requester Information Submitting request on behalf of Name * [PERSON_NAME] Phon…"
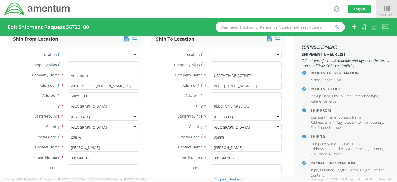
scroll to position [253, 0]
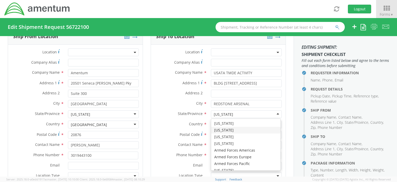
click div "[US_STATE]"
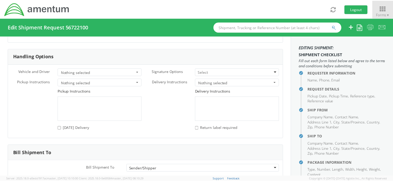
scroll to position [689, 0]
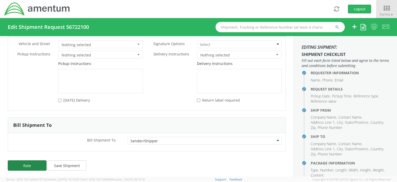
click button "Rate"
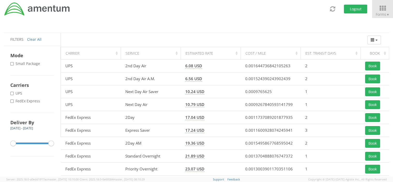
scroll to position [41, 0]
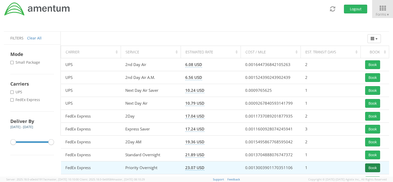
click button "Book"
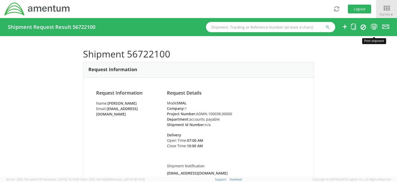
click icon
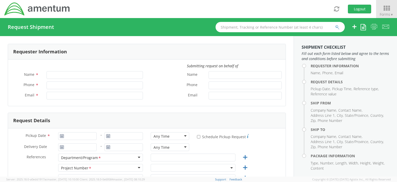
type input "[PERSON_NAME]"
type input "[PHONE_NUMBER]"
type input "[EMAIL_ADDRESS][DOMAIN_NAME]"
select select "OCCP.100054.00000"
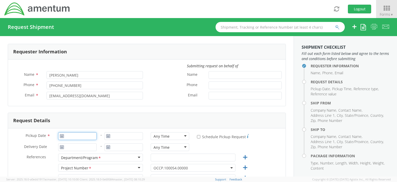
type input "[DATE]"
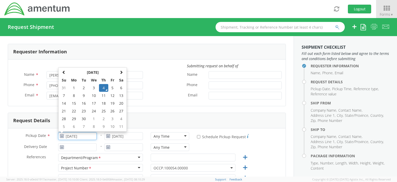
click input "[DATE]"
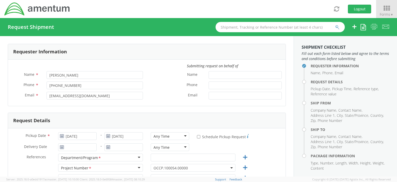
click label "Name *"
click input "Name *"
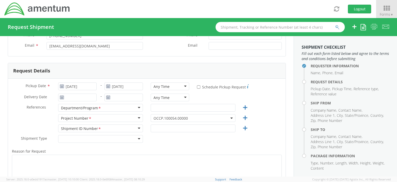
scroll to position [57, 0]
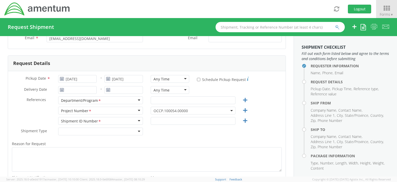
click div "Any Time"
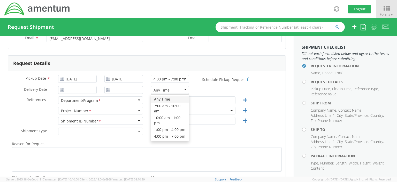
click div "Any Time"
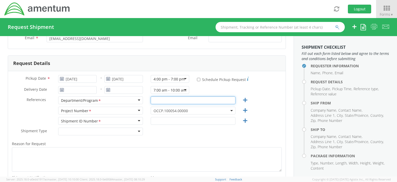
click input "text"
type input "accounts payable"
click b
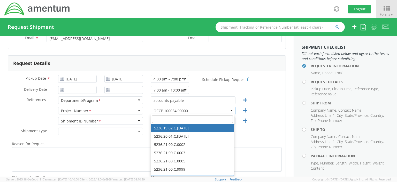
click input "search"
click input "ADMN."
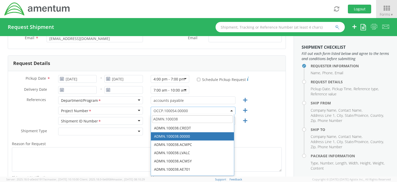
type input "ADMN.100038"
select select "ADMN.100038.00000"
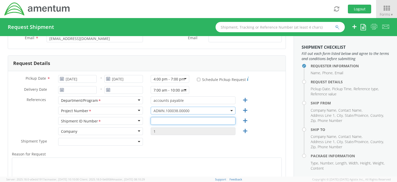
click input "text"
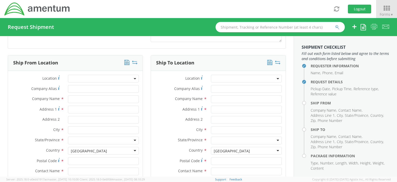
scroll to position [230, 0]
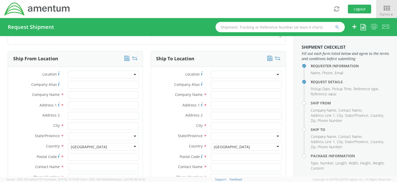
type input "N/A"
click input "text"
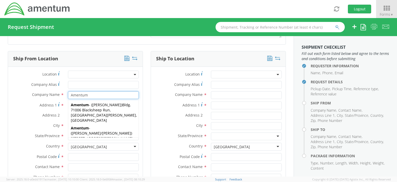
type input "Amentum"
click div "Ship From Location Location * Company Alias * Company Name * Amentum [GEOGRAPHI…"
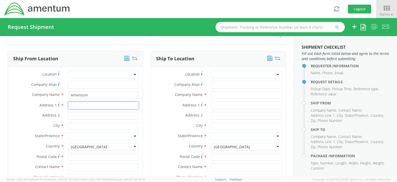
click input "Address 1 *"
type input "[STREET_ADDRESS][PERSON_NAME]"
click input "Address 2 *"
type input "STE 200"
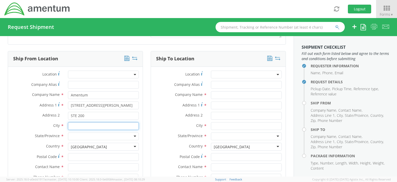
click input "text"
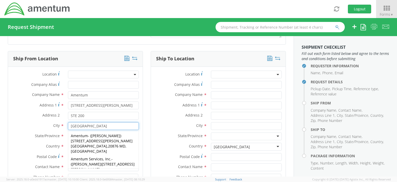
type input "[GEOGRAPHIC_DATA]"
click label "Country *"
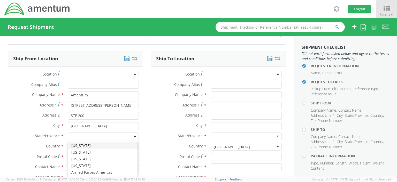
click div
type input "M"
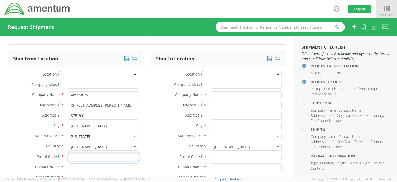
click input "Postal Code *"
type input "20876"
click input "text"
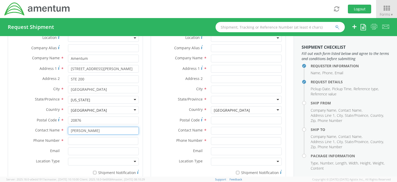
scroll to position [268, 0]
type input "[PERSON_NAME]"
click input
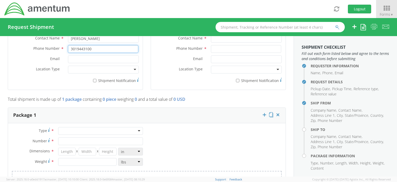
scroll to position [372, 0]
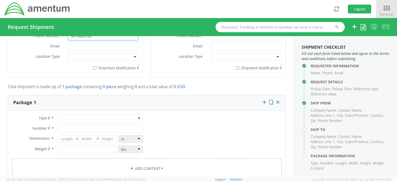
type input "3019443100"
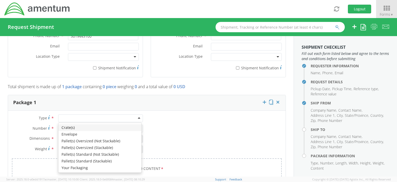
click div
type input "1"
type input "9.5"
type input "12.5"
type input "0.25"
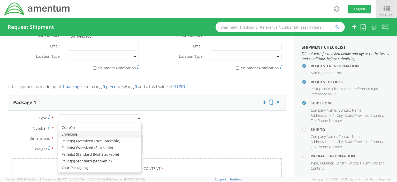
type input "1"
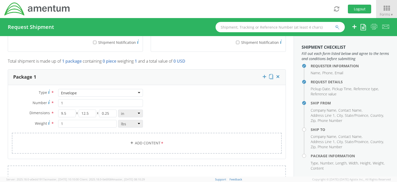
scroll to position [400, 0]
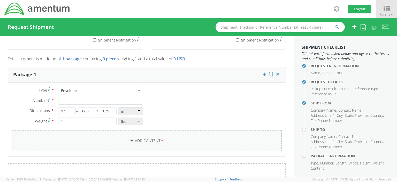
click link "Add Content *"
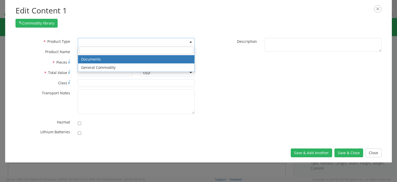
click b
select select "DOCUMENT"
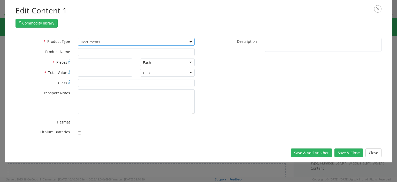
type input "Documents"
type input "1"
type textarea "Documents"
click button "Save & Close"
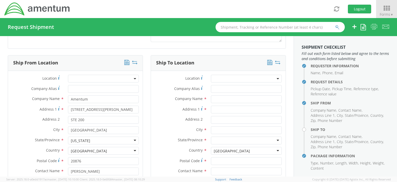
scroll to position [225, 0]
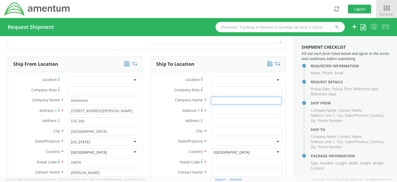
click input "text"
type input "United States Treasury"
click input "Address 1 *"
click input "Fleet Readomess Cemter Southwest"
click input "Fleet Readimess Cemter Southwest"
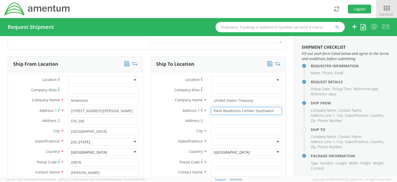
click input "Fleet Readiness Cemter Southwest"
type input "Fleet Readiness Center Southwest"
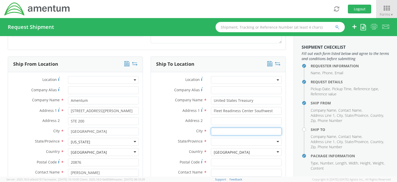
click input "text"
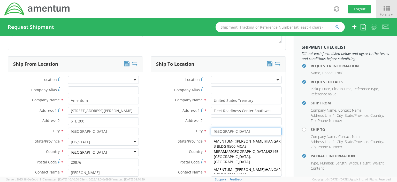
type input "[GEOGRAPHIC_DATA]"
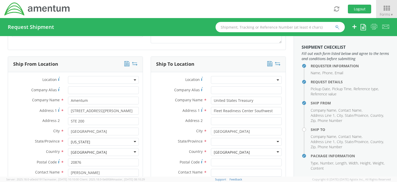
click label "State/Province *"
click div
type input "C"
click input "Postal Code *"
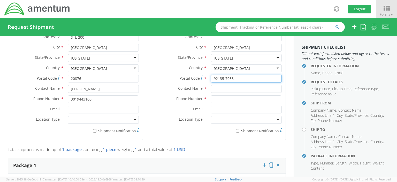
scroll to position [310, 0]
type input "92135-7058"
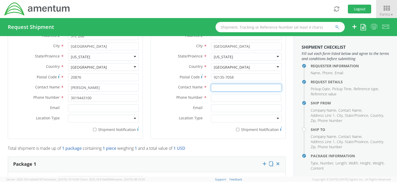
click input "text"
click input "Attn: N [PERSON_NAME] comptrollers BL"
type input "Attn: N [PERSON_NAME] Comptrollers BL"
click input
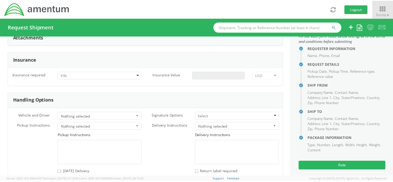
scroll to position [21, 0]
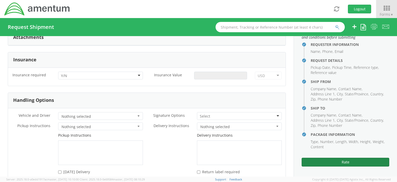
type input "3019443152"
click button "Rate"
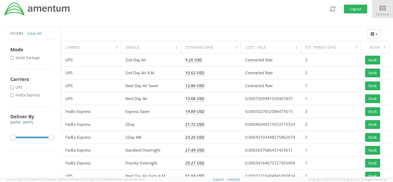
scroll to position [48, 0]
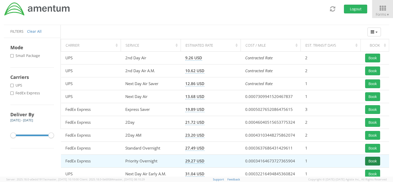
click button "Book"
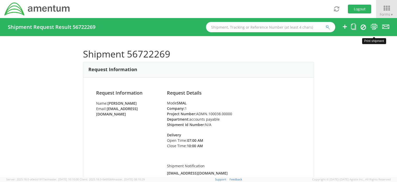
click icon
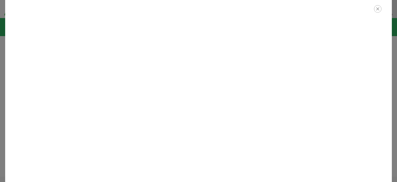
click icon "button"
